Goal: Task Accomplishment & Management: Manage account settings

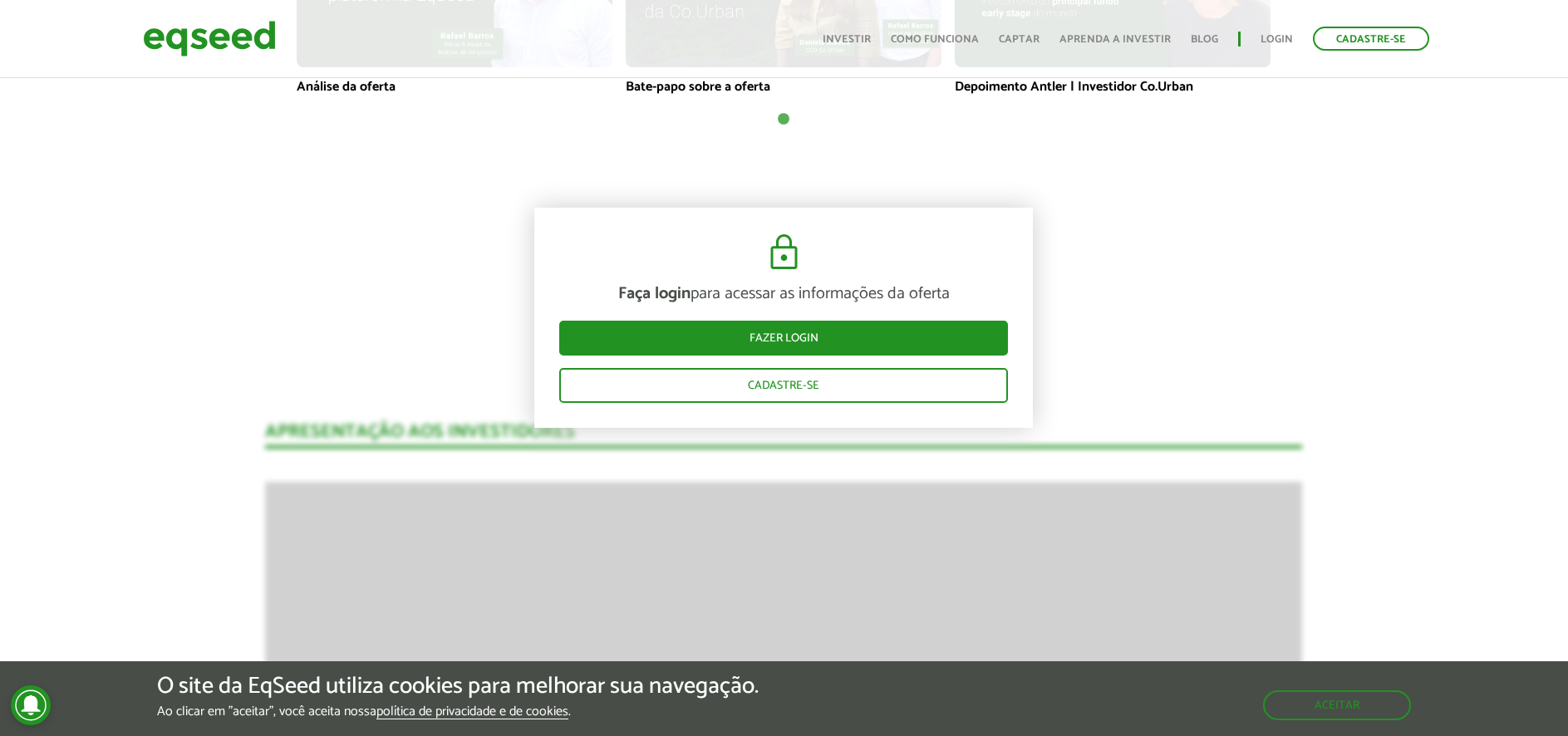
scroll to position [1080, 0]
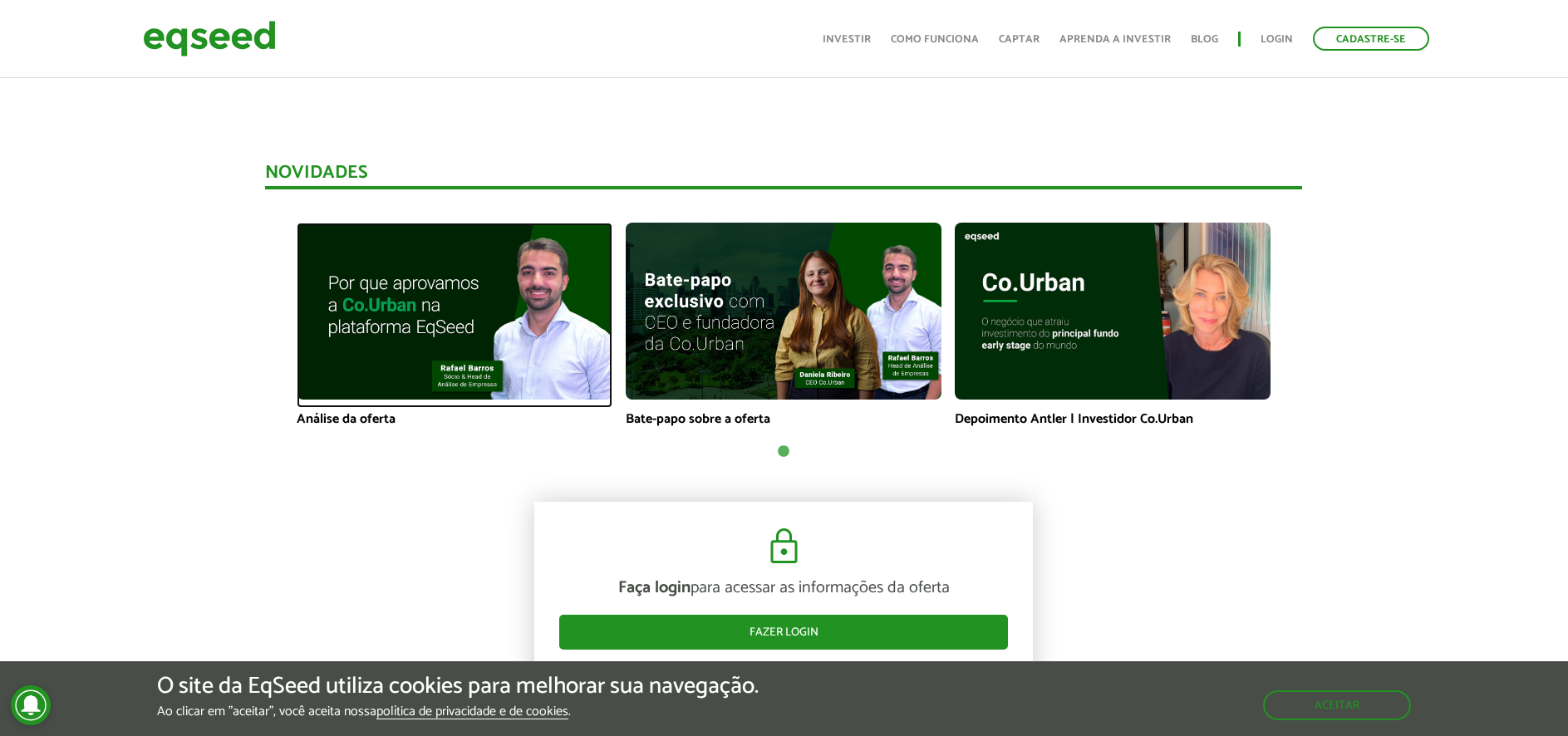
click at [525, 343] on img at bounding box center [455, 312] width 315 height 178
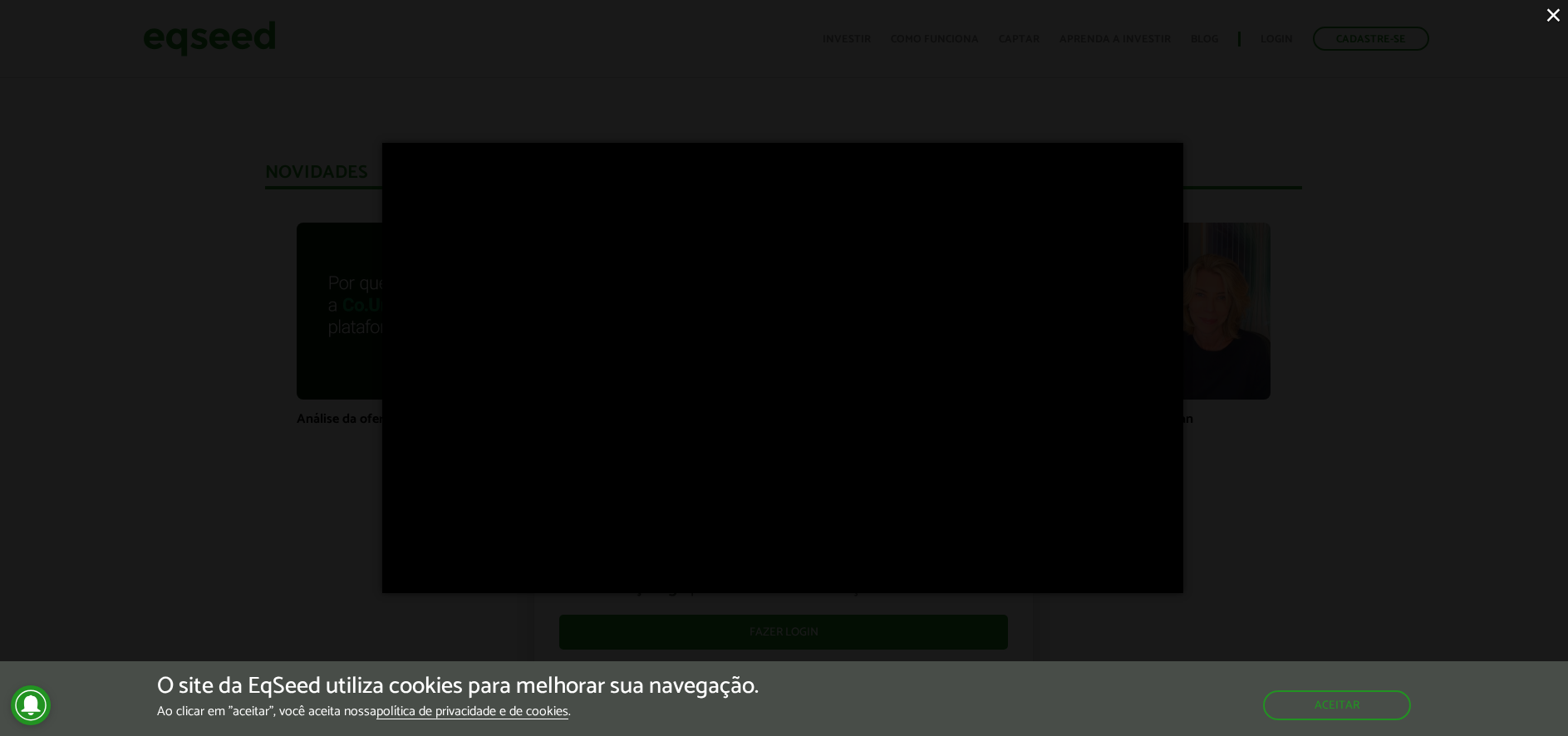
click at [1353, 423] on div "×" at bounding box center [784, 368] width 1568 height 736
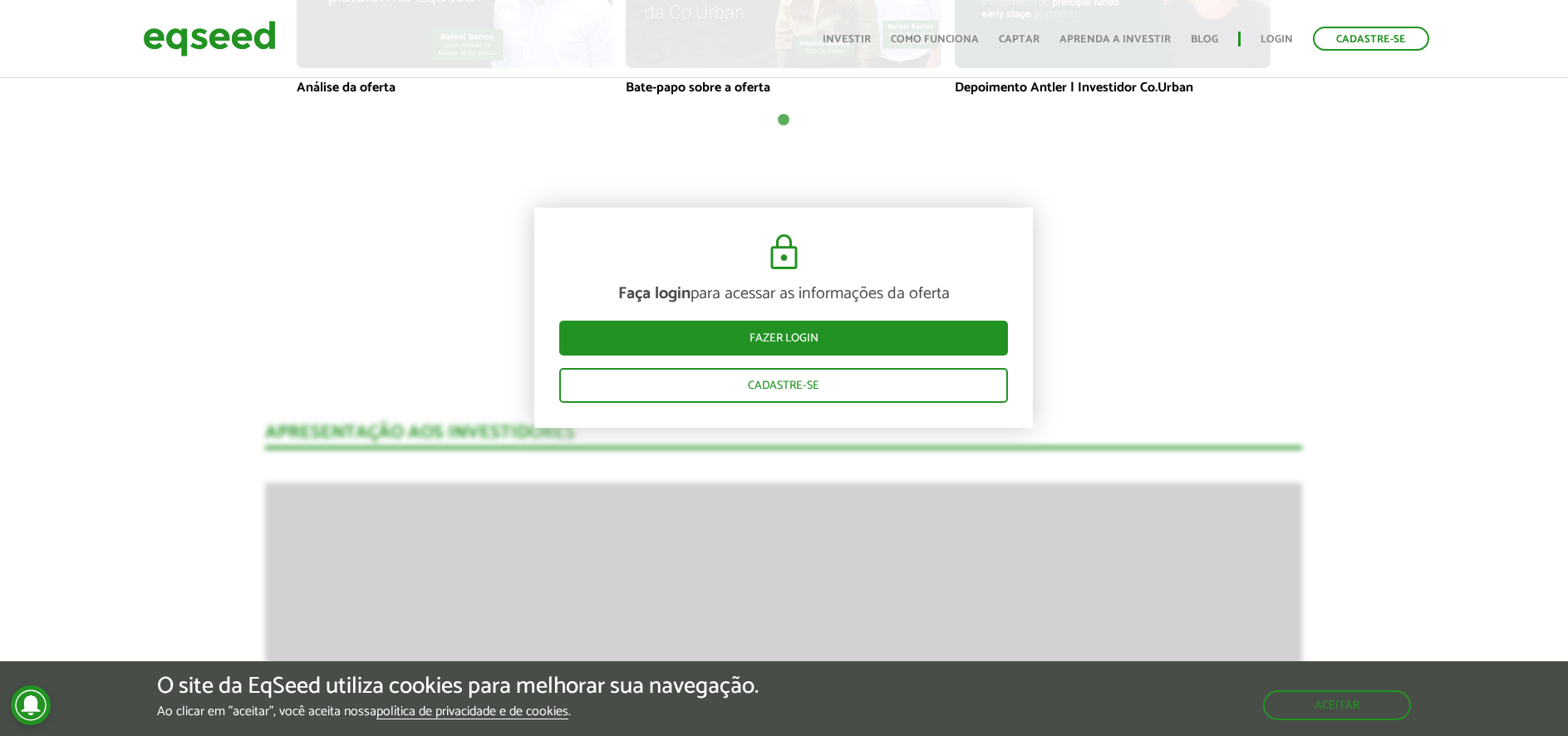
scroll to position [1412, 0]
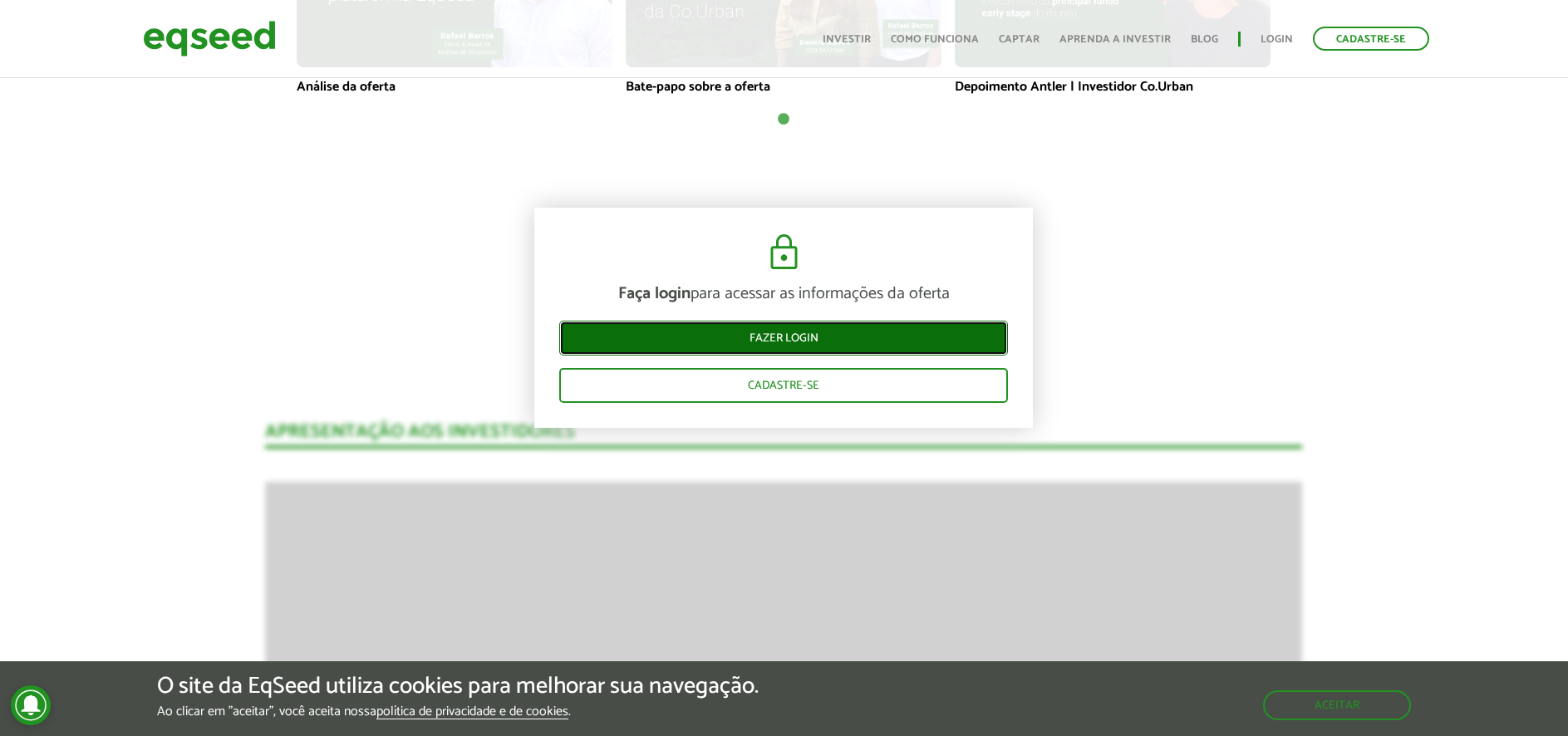
click at [878, 343] on link "Fazer login" at bounding box center [783, 338] width 448 height 35
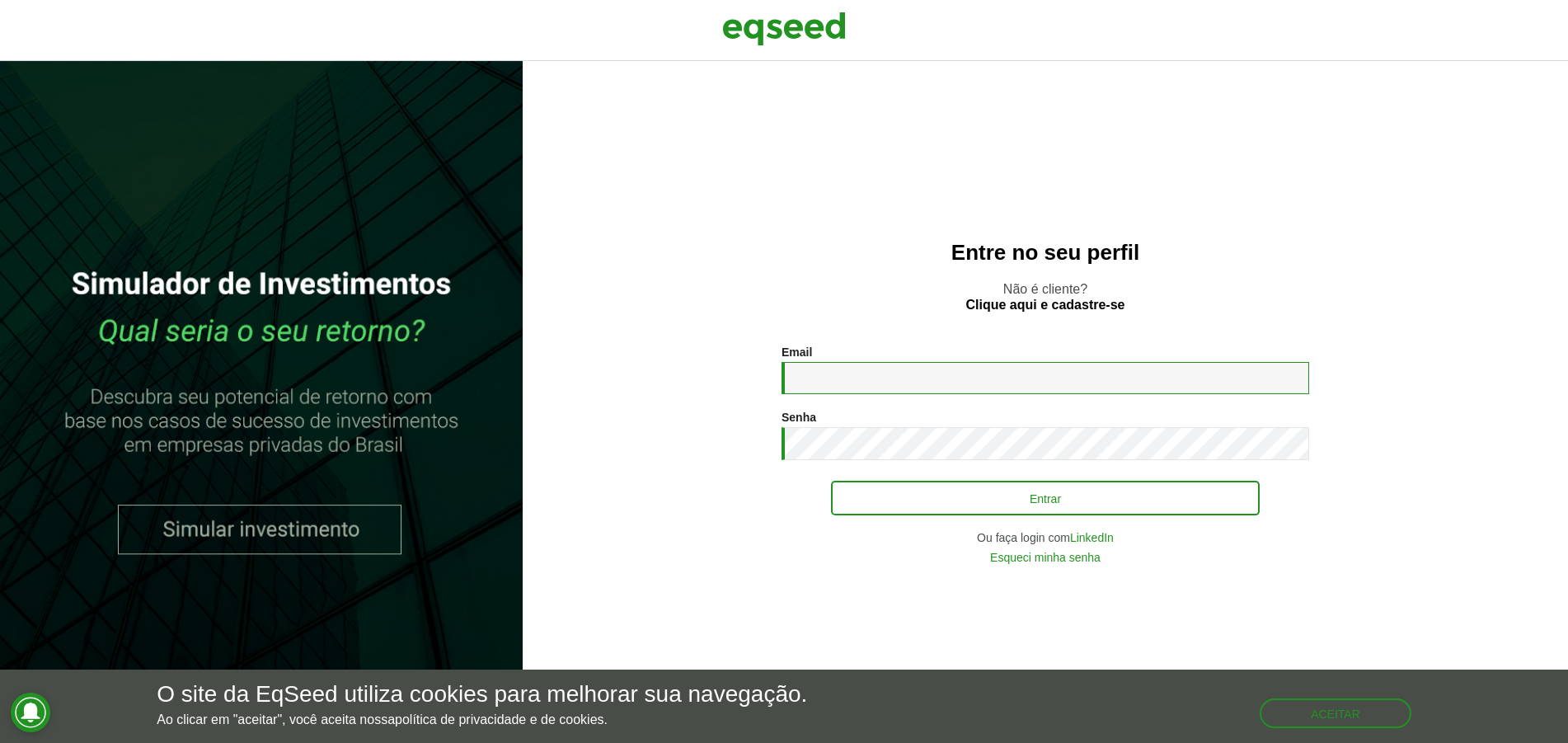
type input "**********"
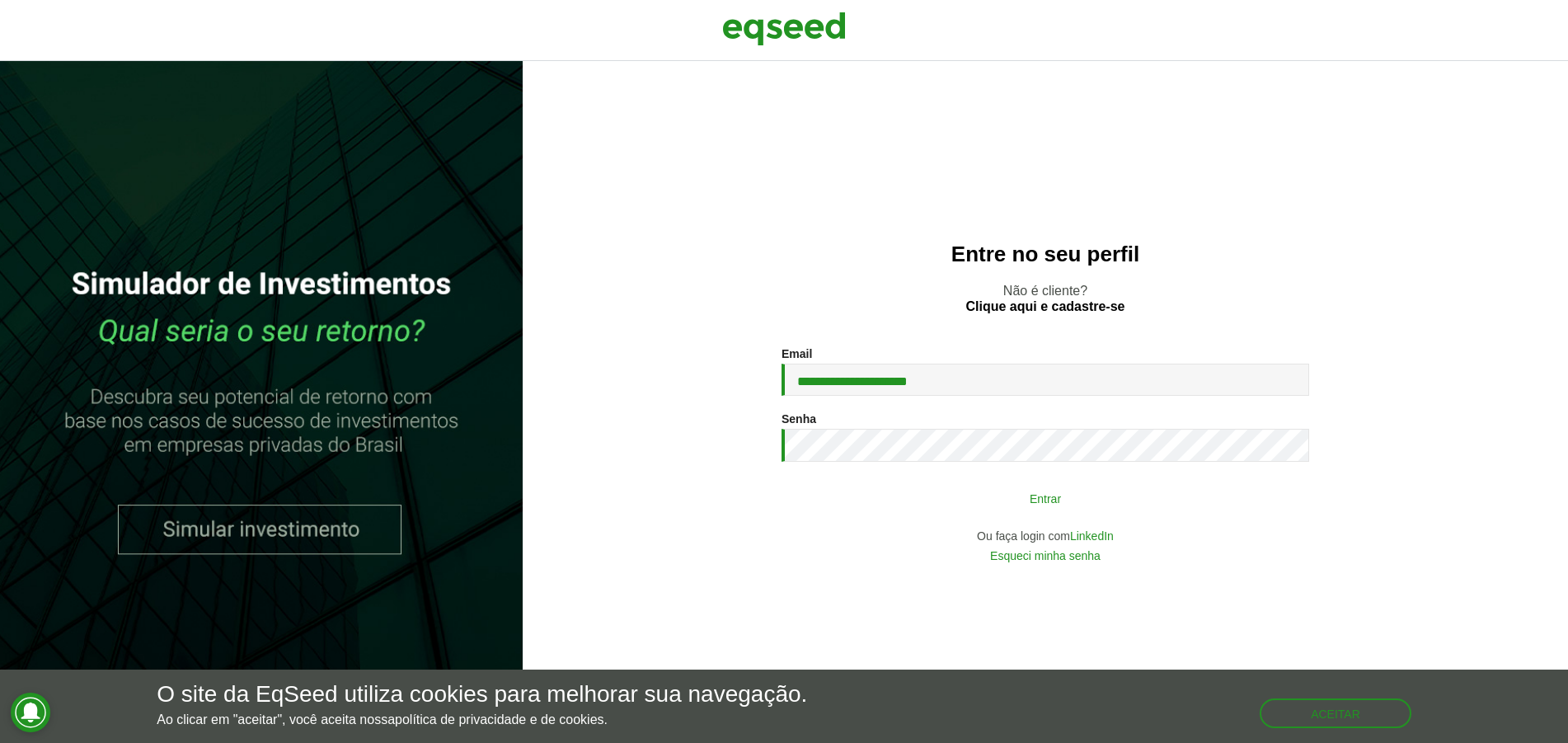
click at [1015, 487] on button "Entrar" at bounding box center [1045, 497] width 428 height 31
